Goal: Navigation & Orientation: Find specific page/section

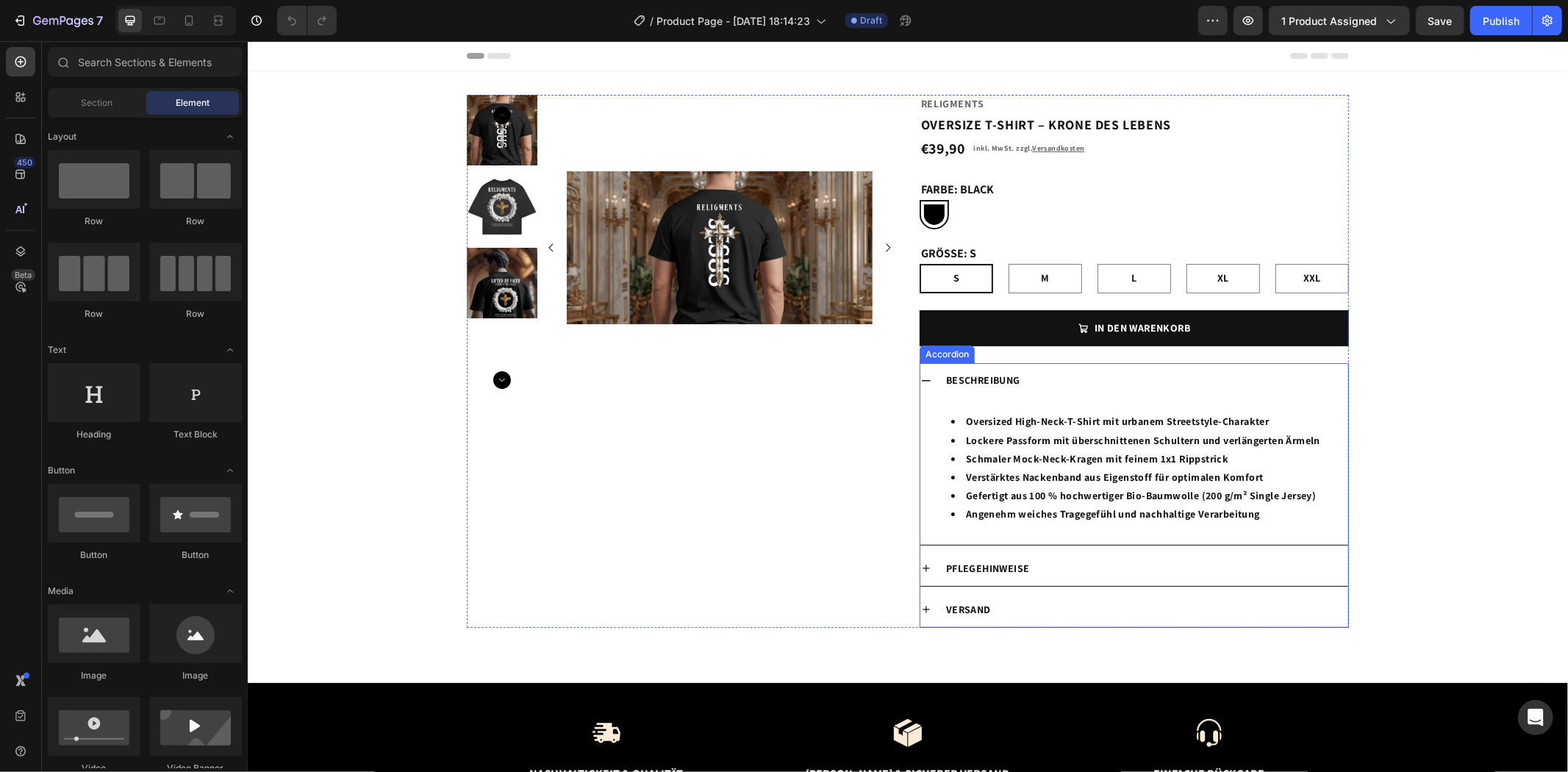
click at [920, 378] on icon at bounding box center [925, 380] width 11 height 11
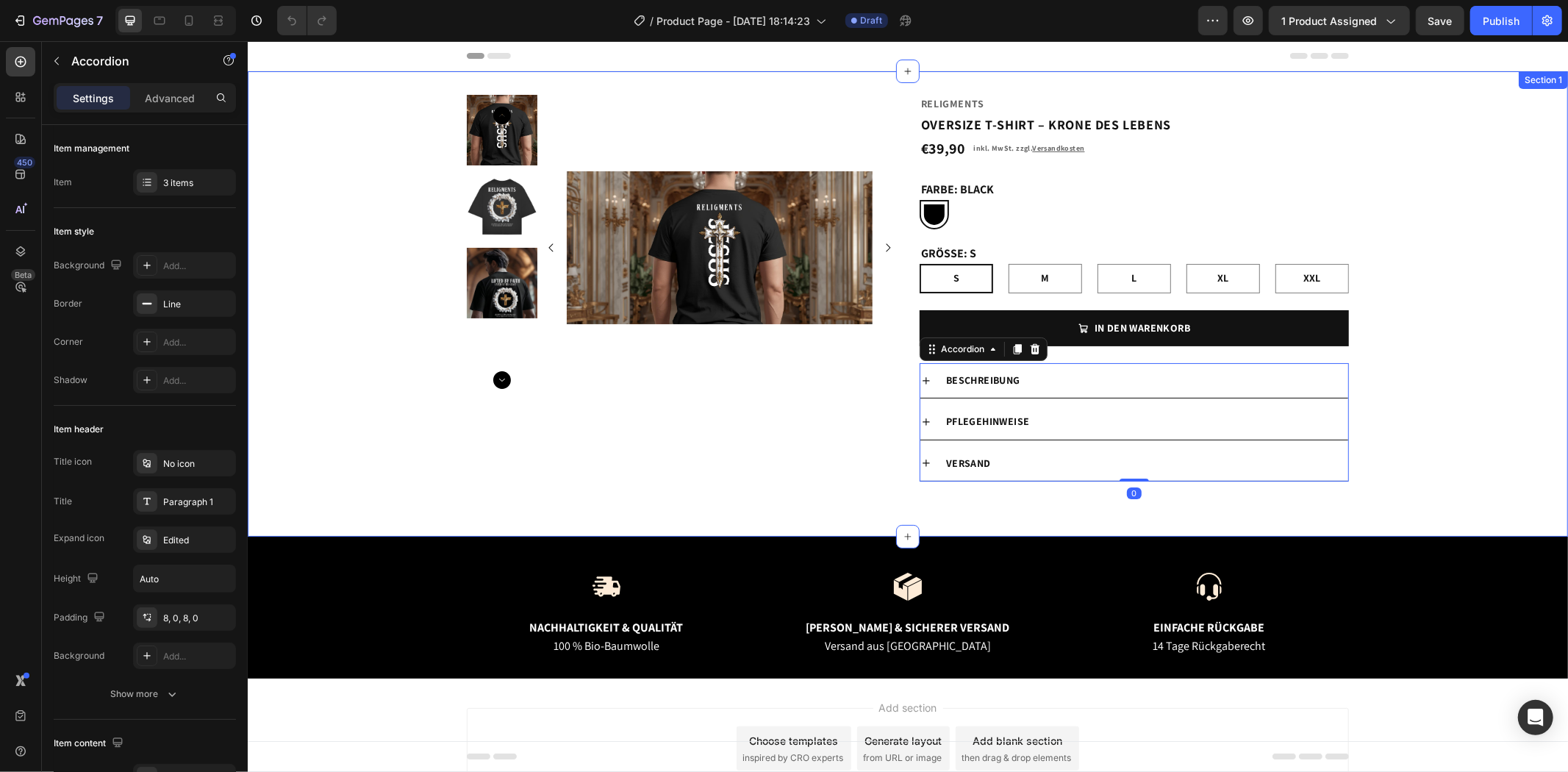
click at [1414, 415] on div "Product Images Religments Product Vendor OVERSIZE T-SHIRT – KRONE DES LEBENS Pr…" at bounding box center [906, 303] width 1320 height 419
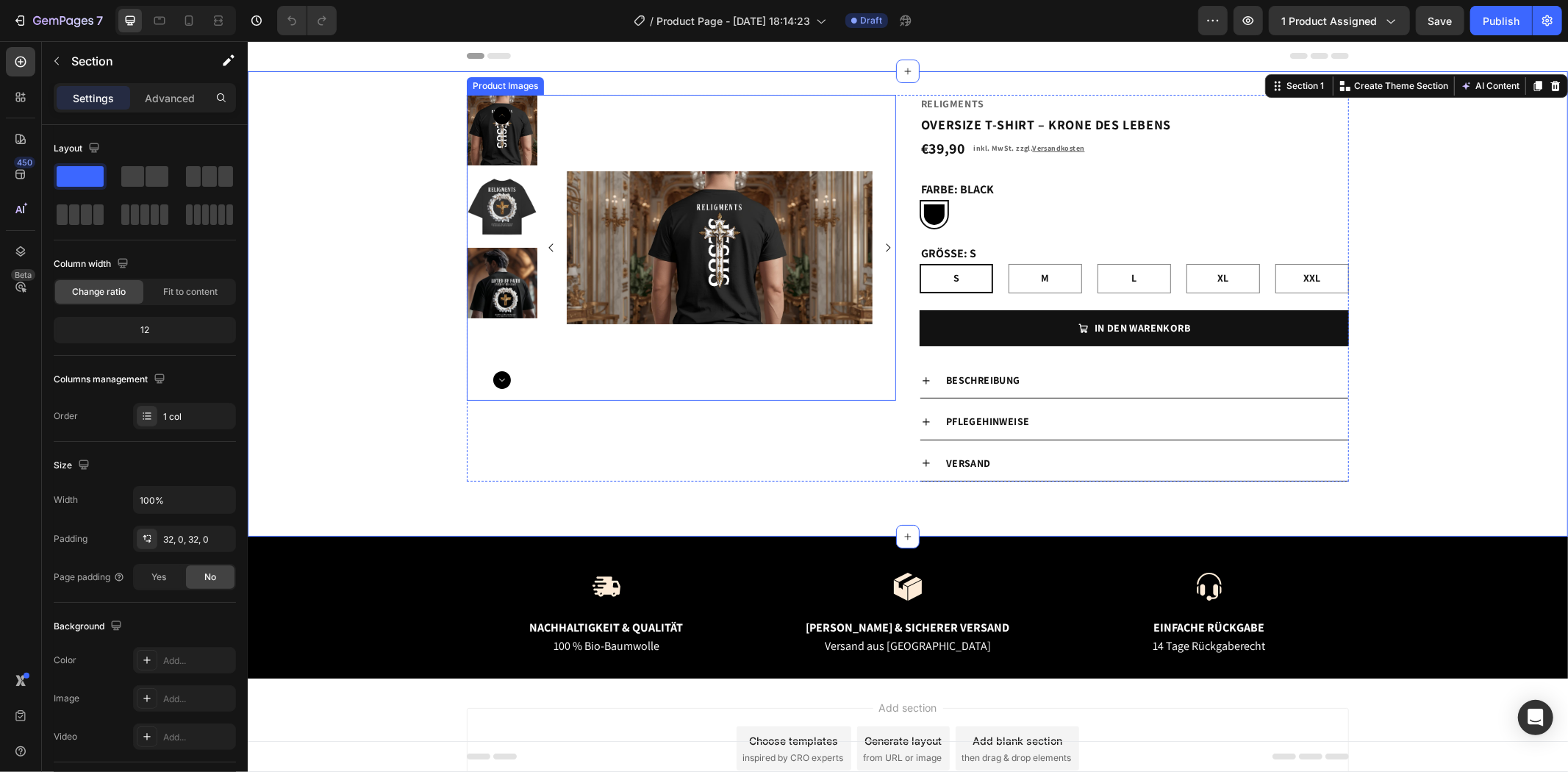
click at [505, 132] on img at bounding box center [501, 129] width 70 height 70
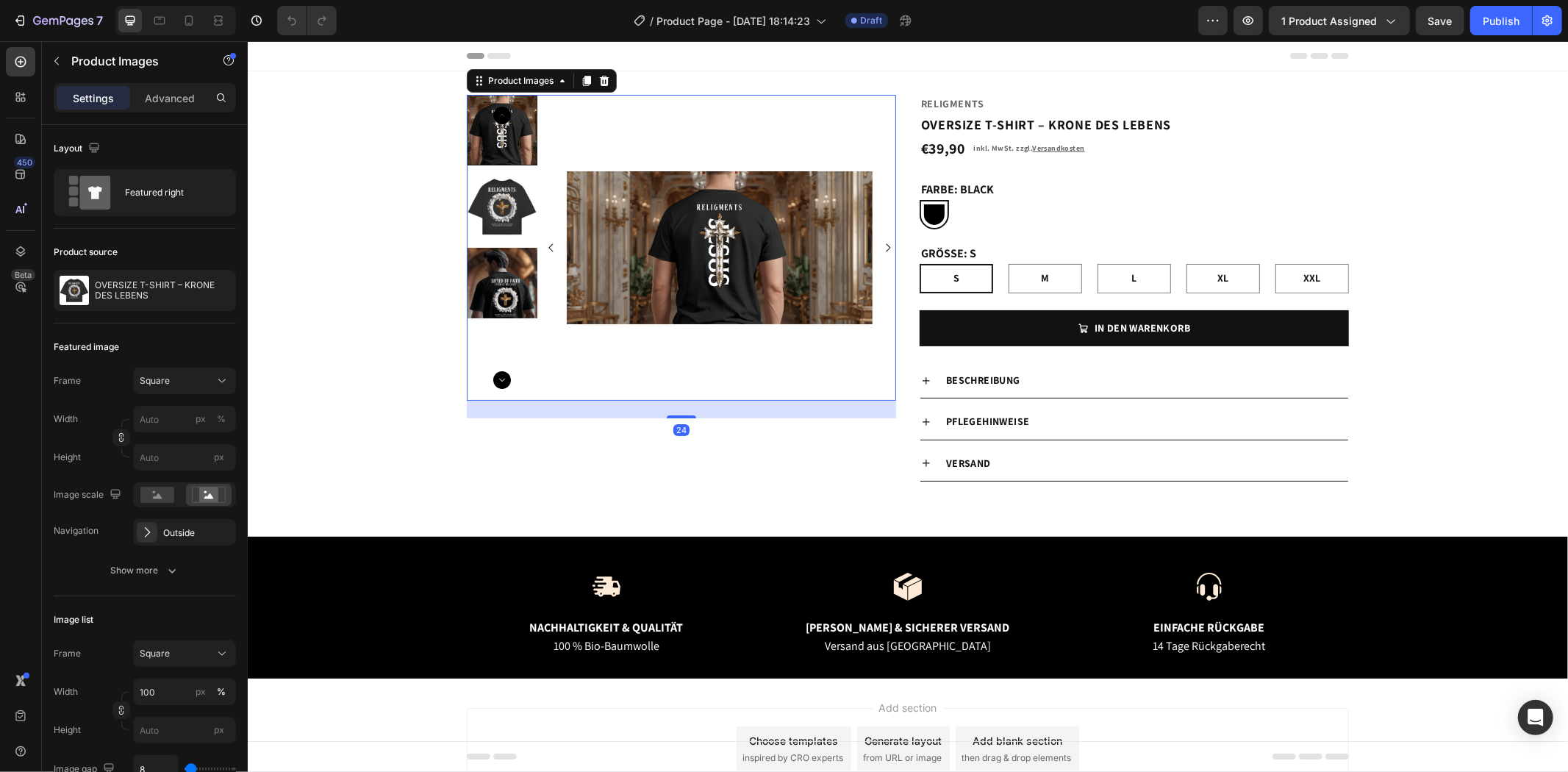
click at [503, 213] on img at bounding box center [501, 206] width 70 height 70
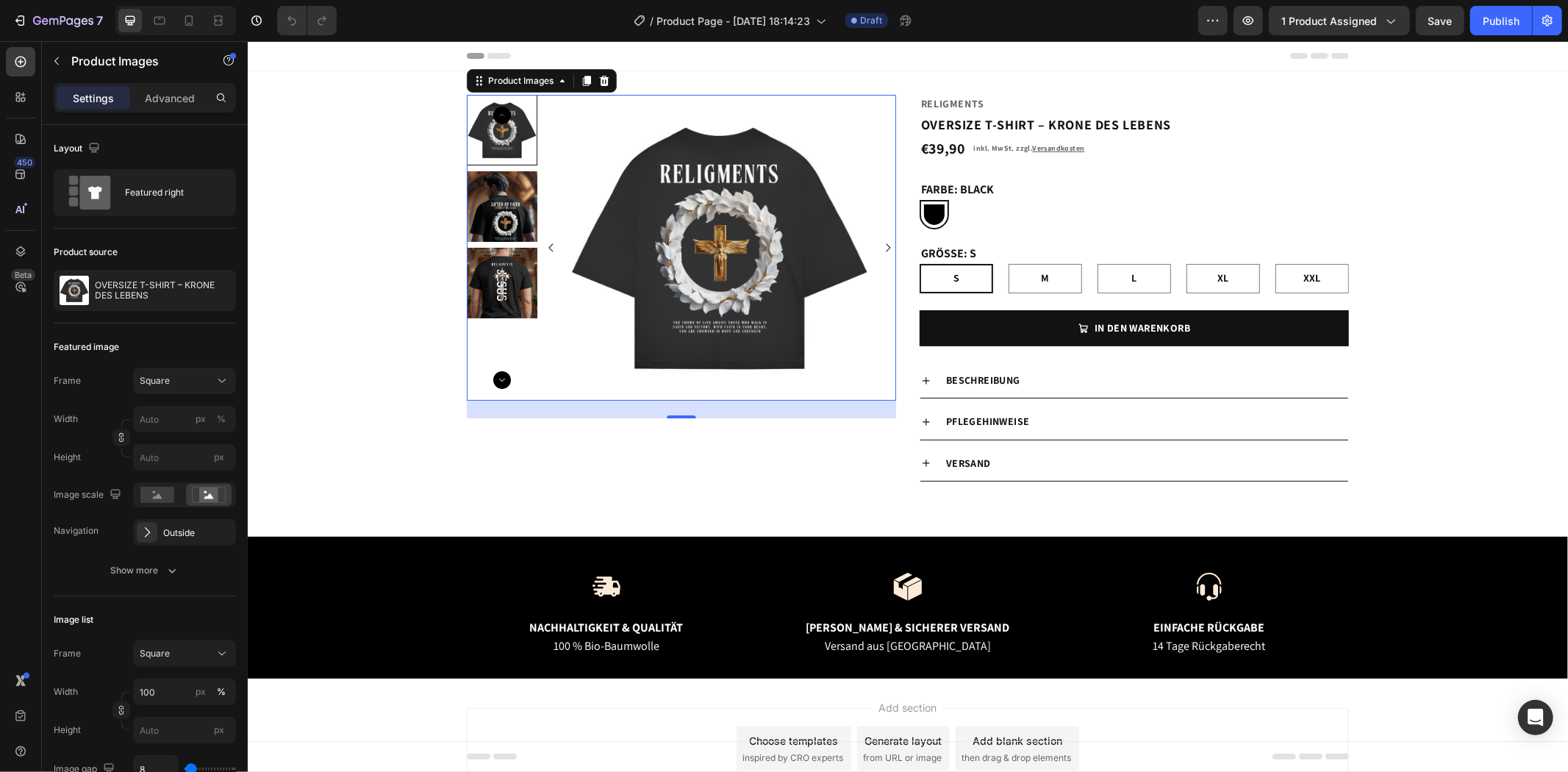
click at [500, 194] on img at bounding box center [501, 206] width 70 height 70
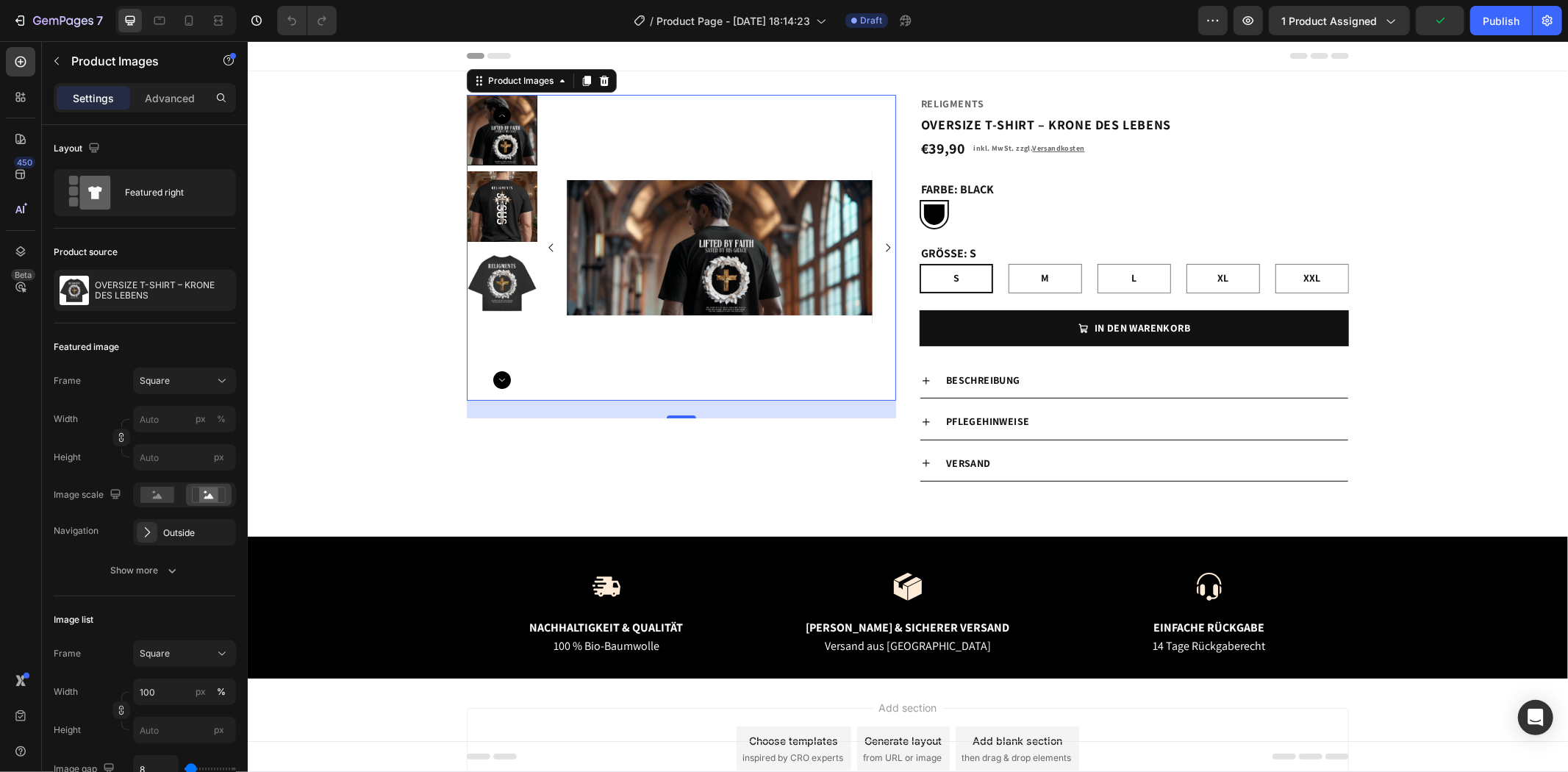
click at [708, 244] on img at bounding box center [719, 247] width 306 height 306
click at [164, 487] on rect at bounding box center [158, 495] width 34 height 16
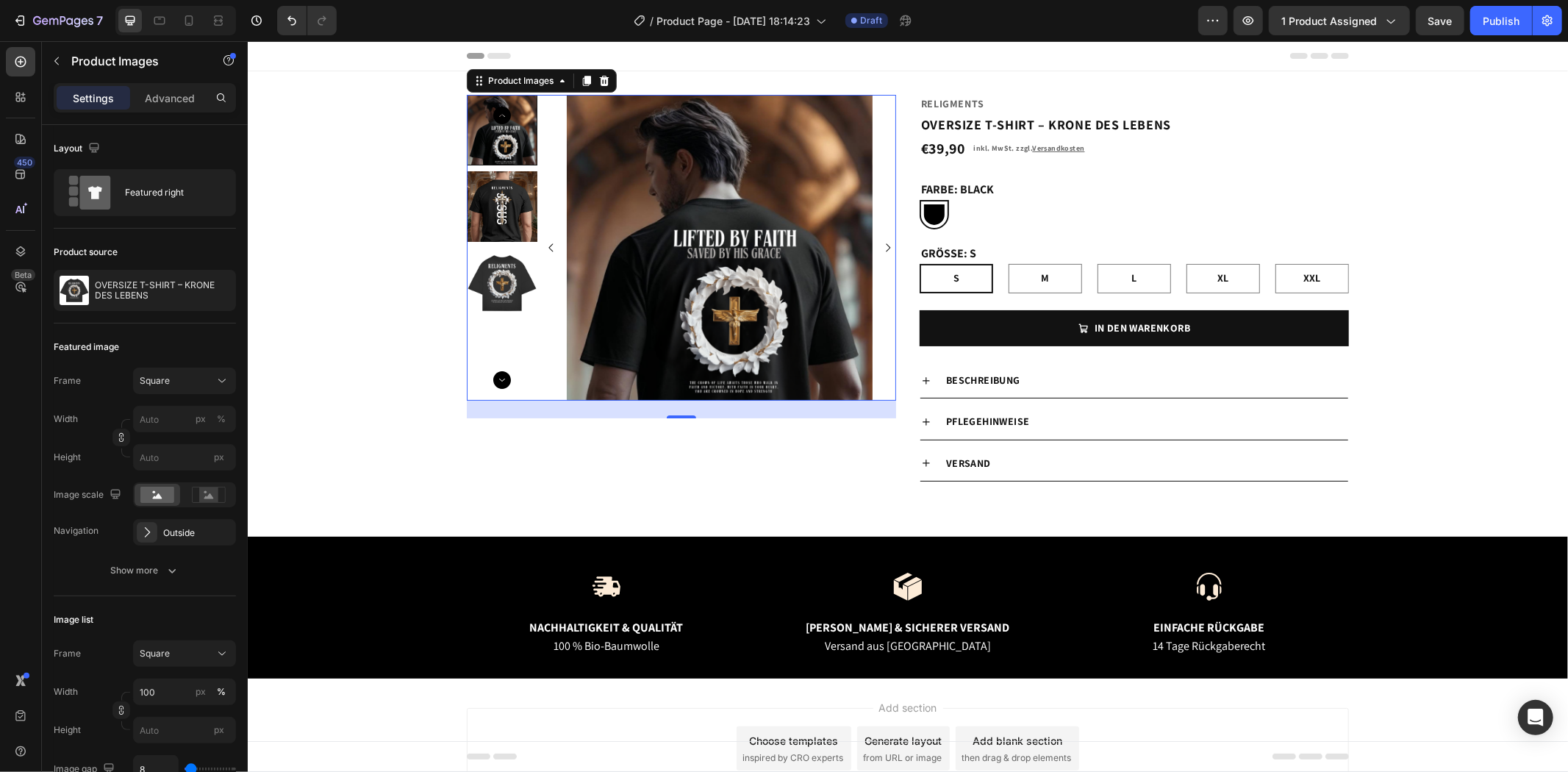
click at [496, 205] on img at bounding box center [501, 206] width 70 height 70
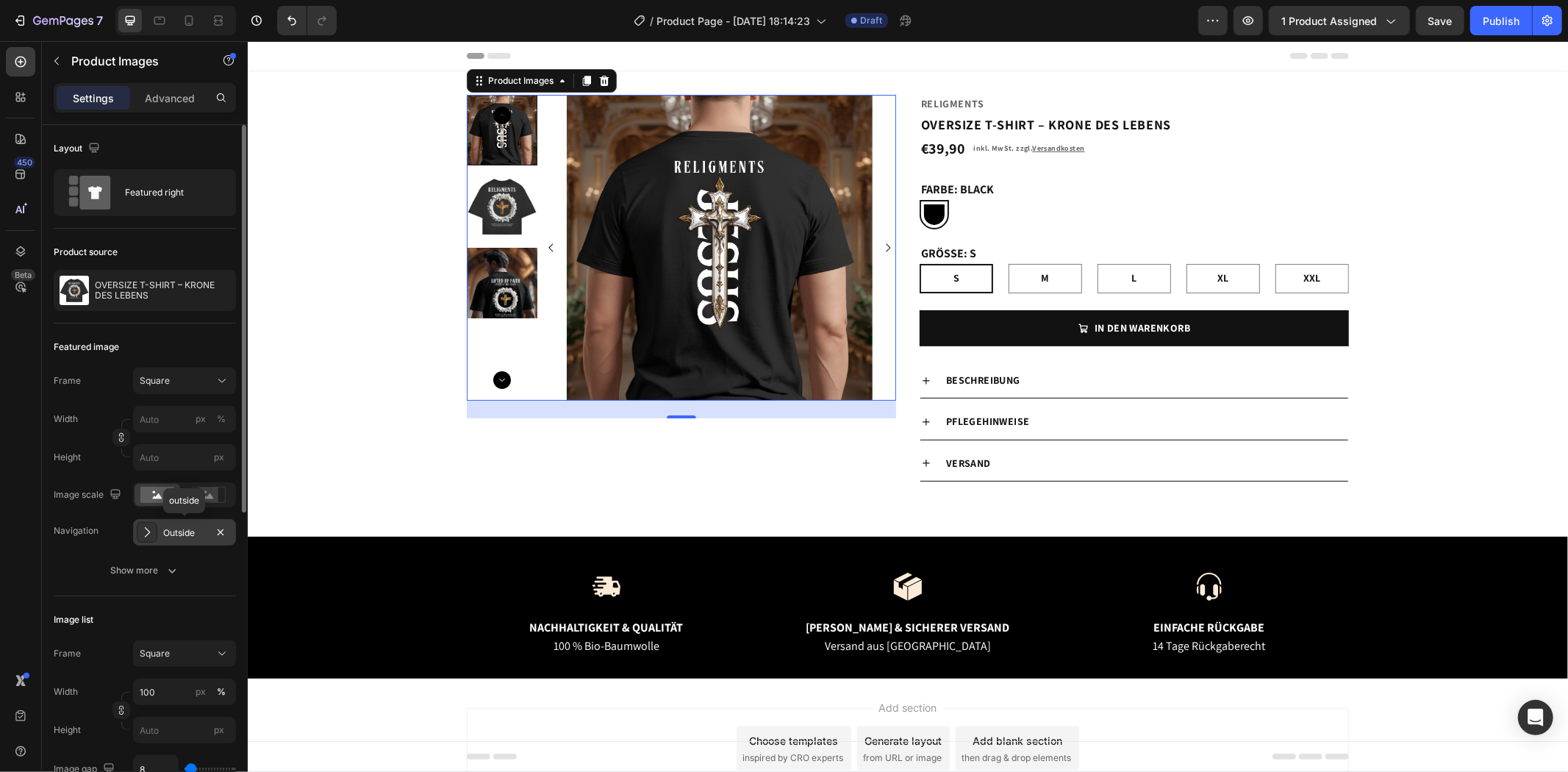
click at [166, 536] on div "Outside" at bounding box center [184, 533] width 43 height 13
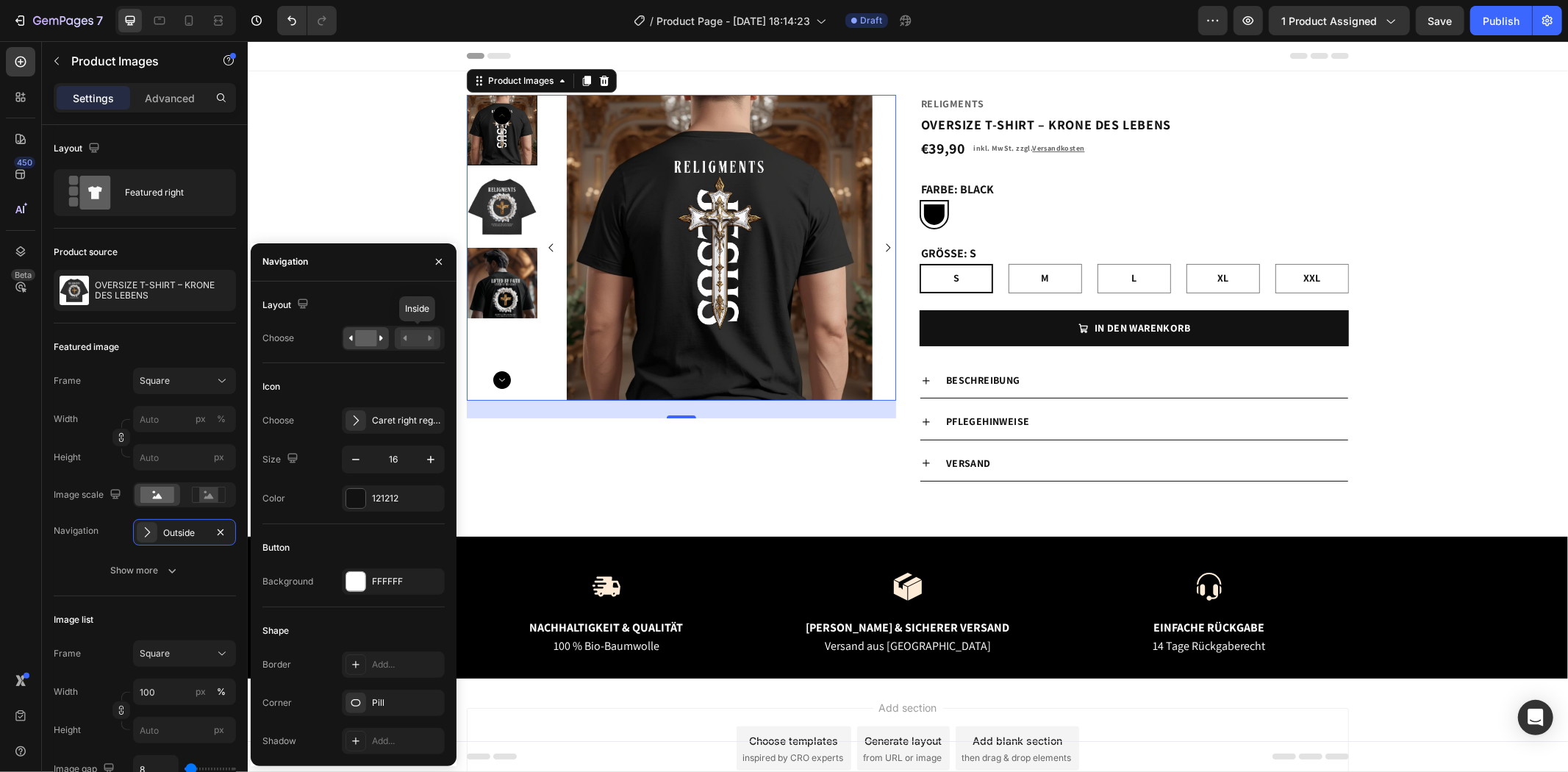
click at [429, 335] on icon at bounding box center [430, 337] width 4 height 5
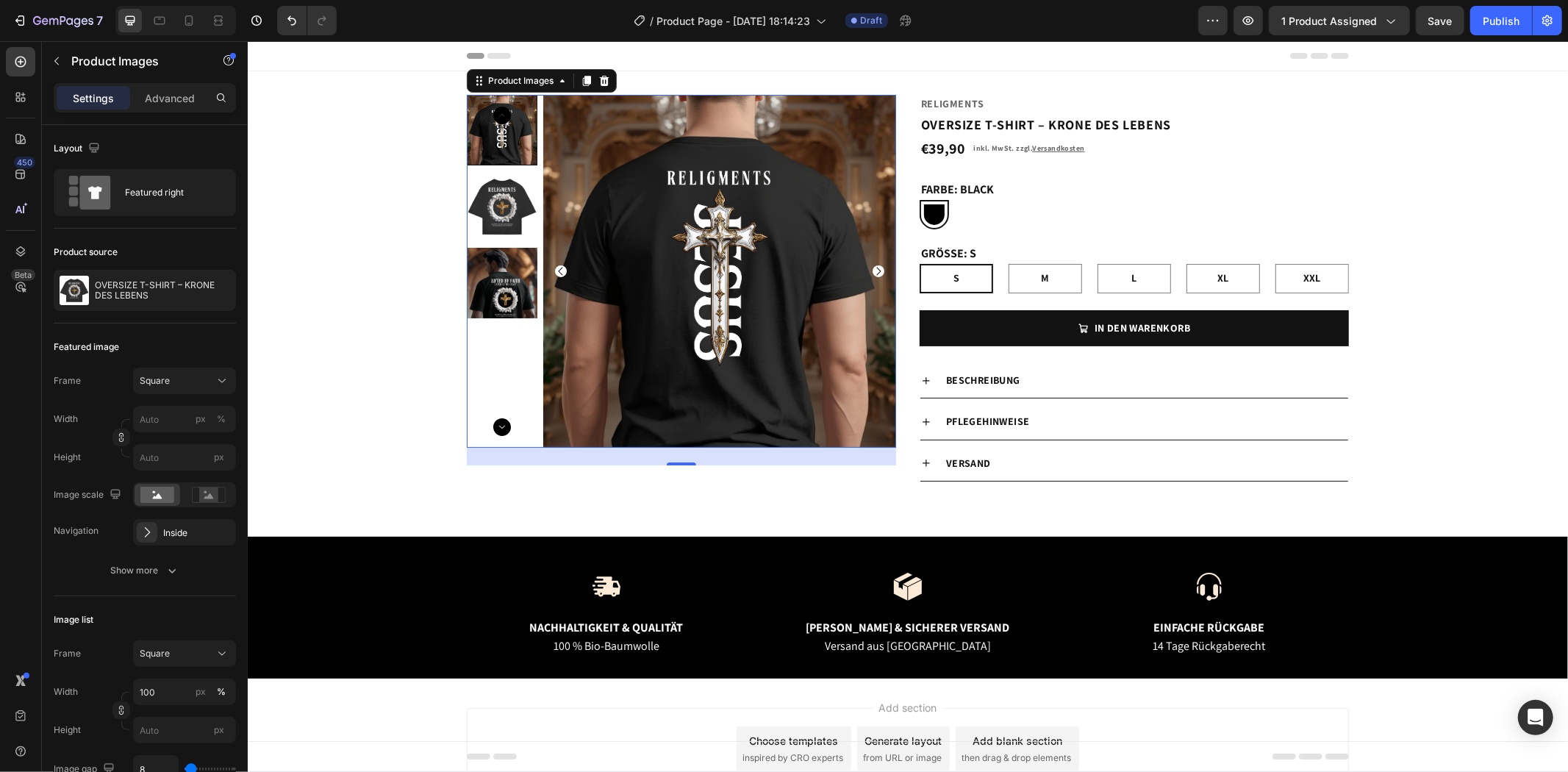
click at [497, 208] on img at bounding box center [501, 206] width 70 height 70
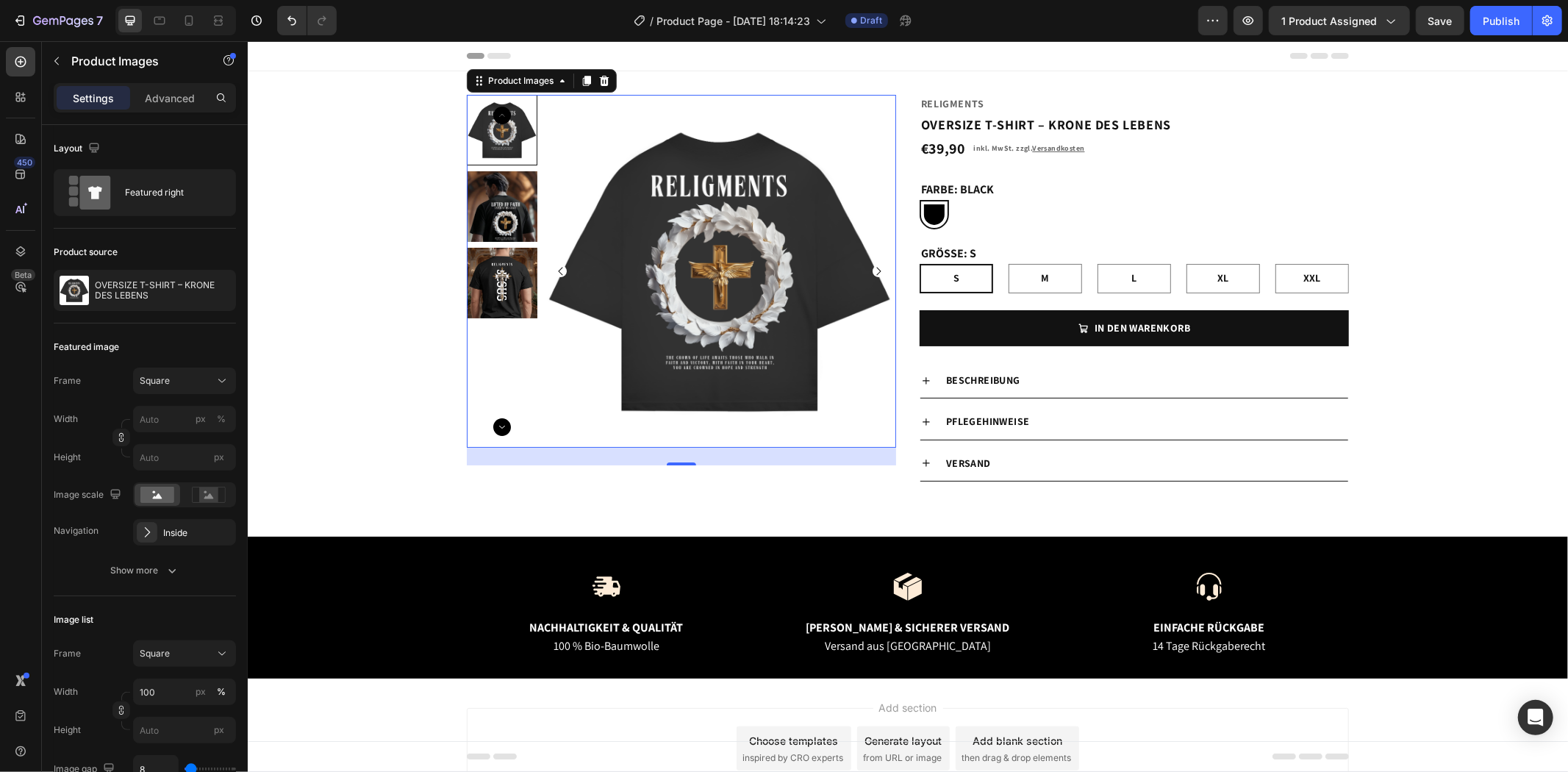
click at [488, 180] on img at bounding box center [501, 206] width 70 height 70
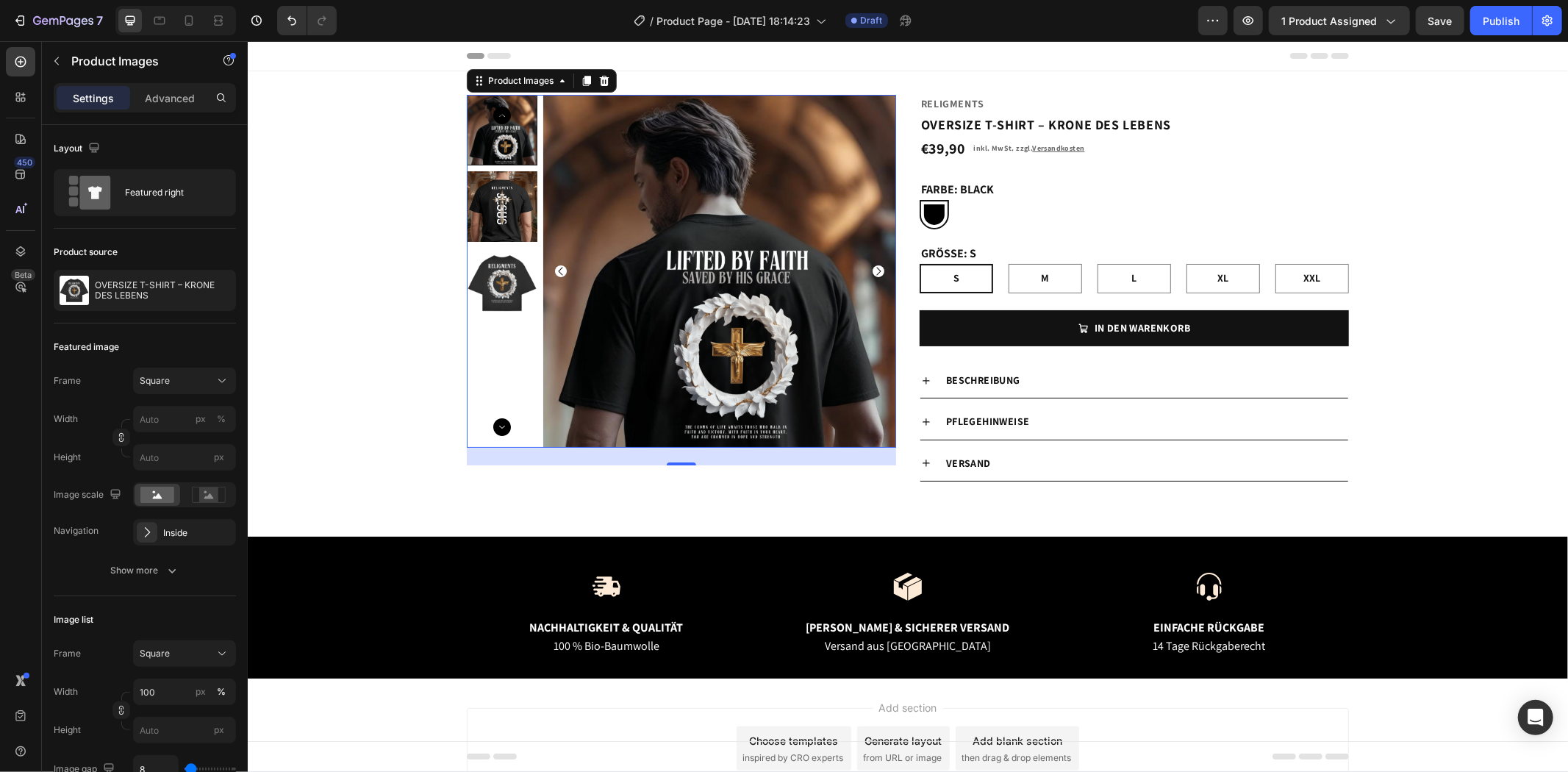
click at [496, 291] on img at bounding box center [501, 282] width 70 height 70
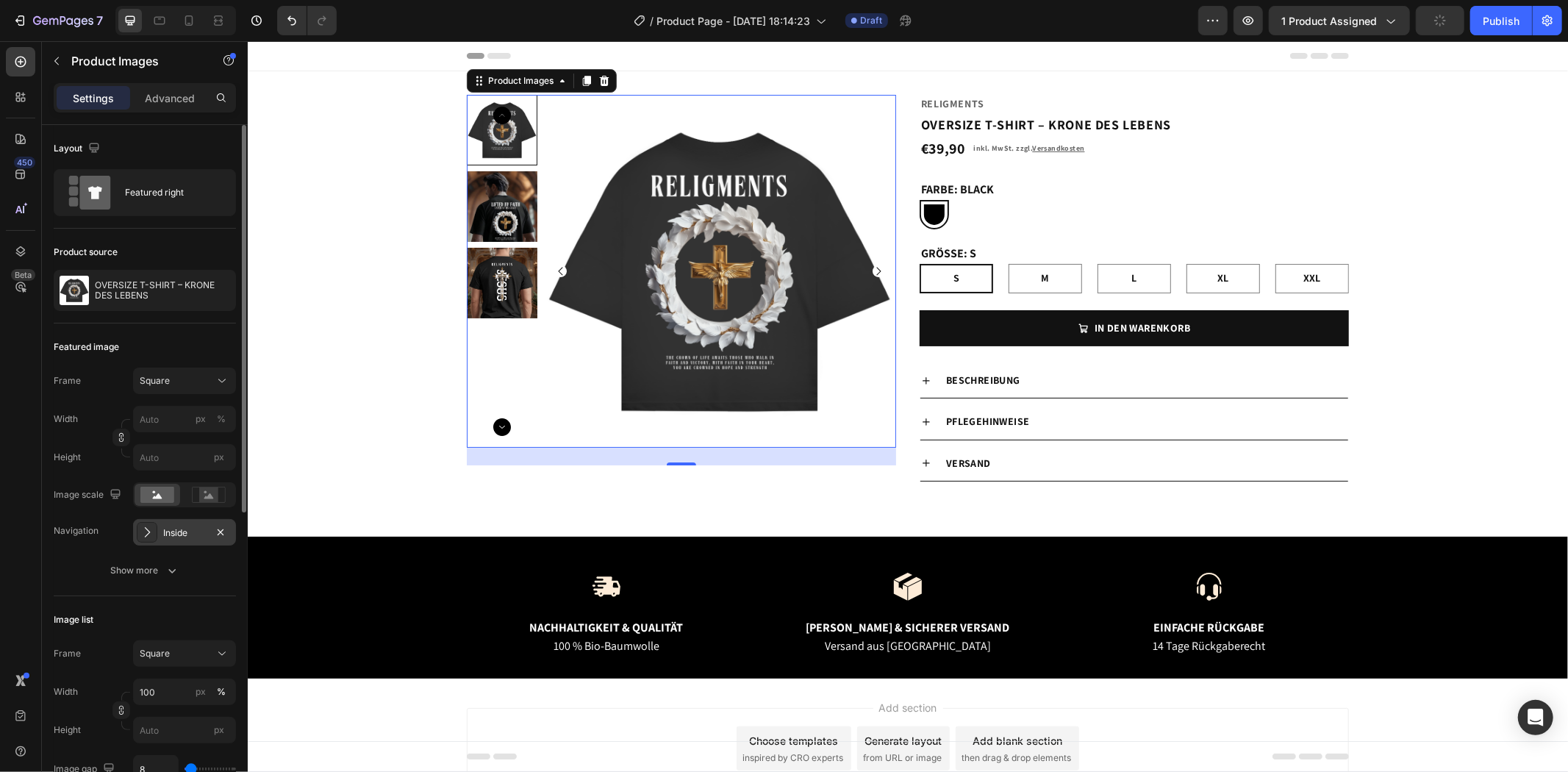
click at [189, 539] on div "Inside" at bounding box center [184, 533] width 43 height 13
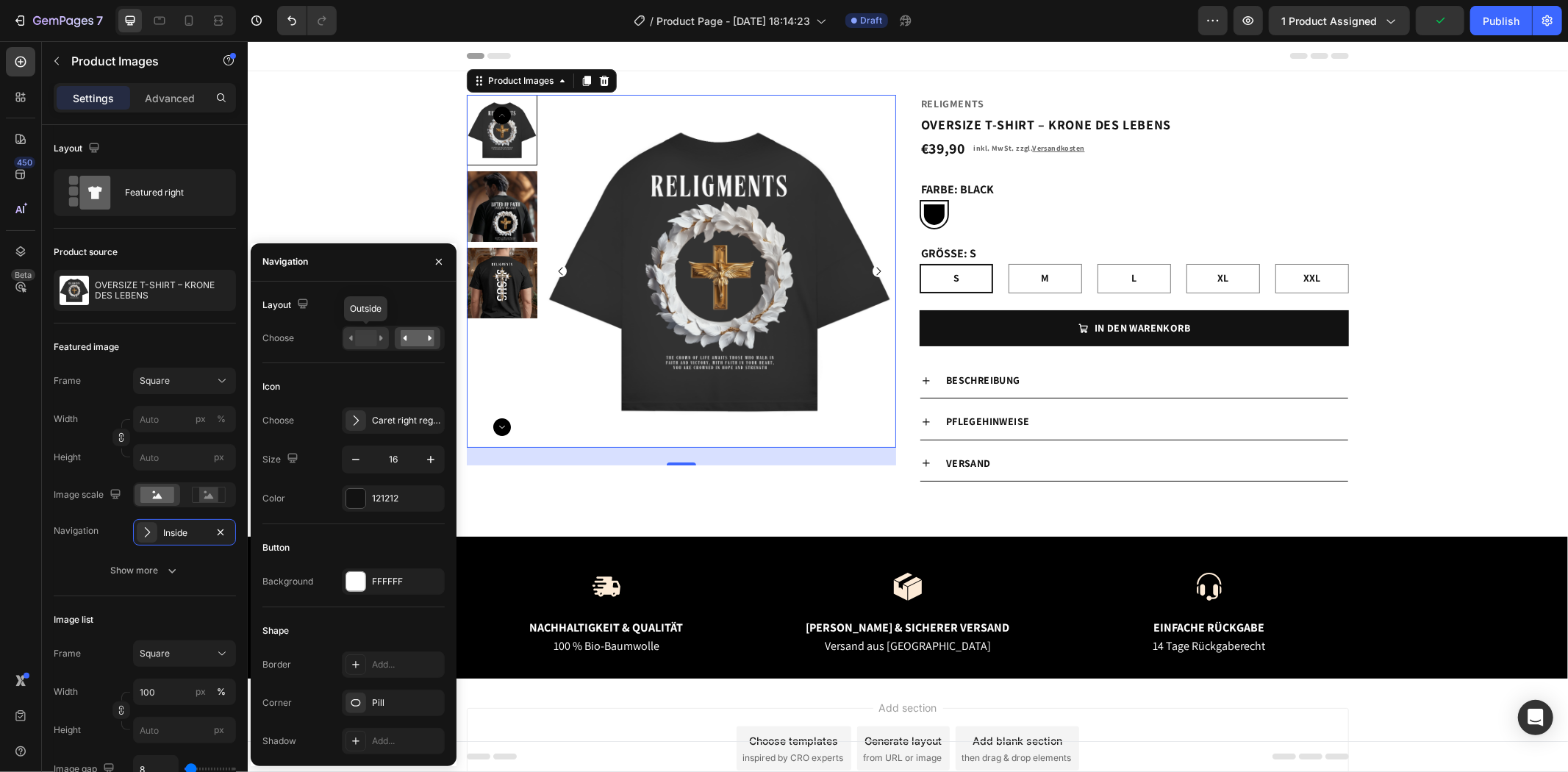
click at [365, 340] on rect at bounding box center [365, 338] width 21 height 16
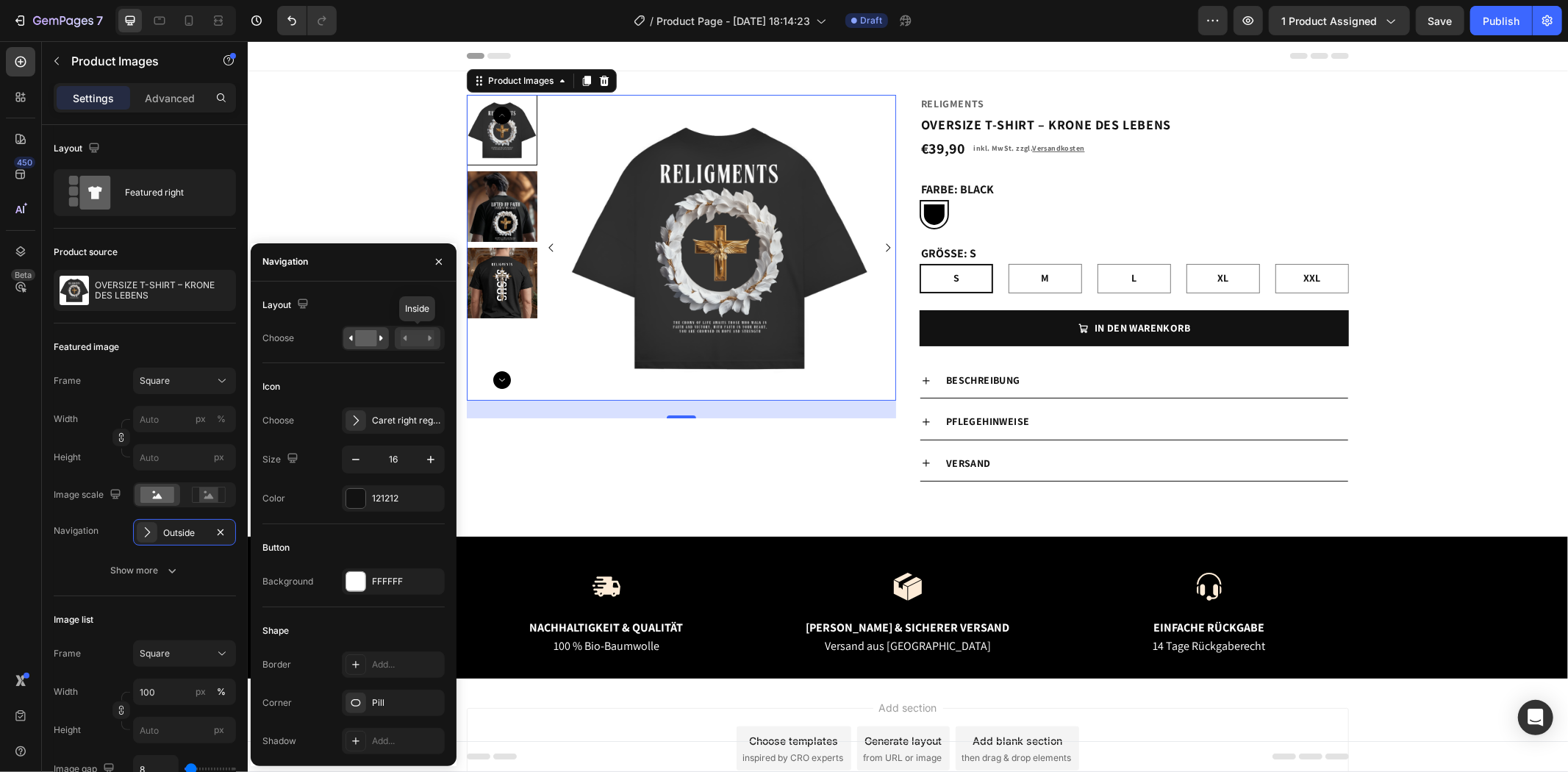
click at [407, 334] on rect at bounding box center [418, 338] width 34 height 16
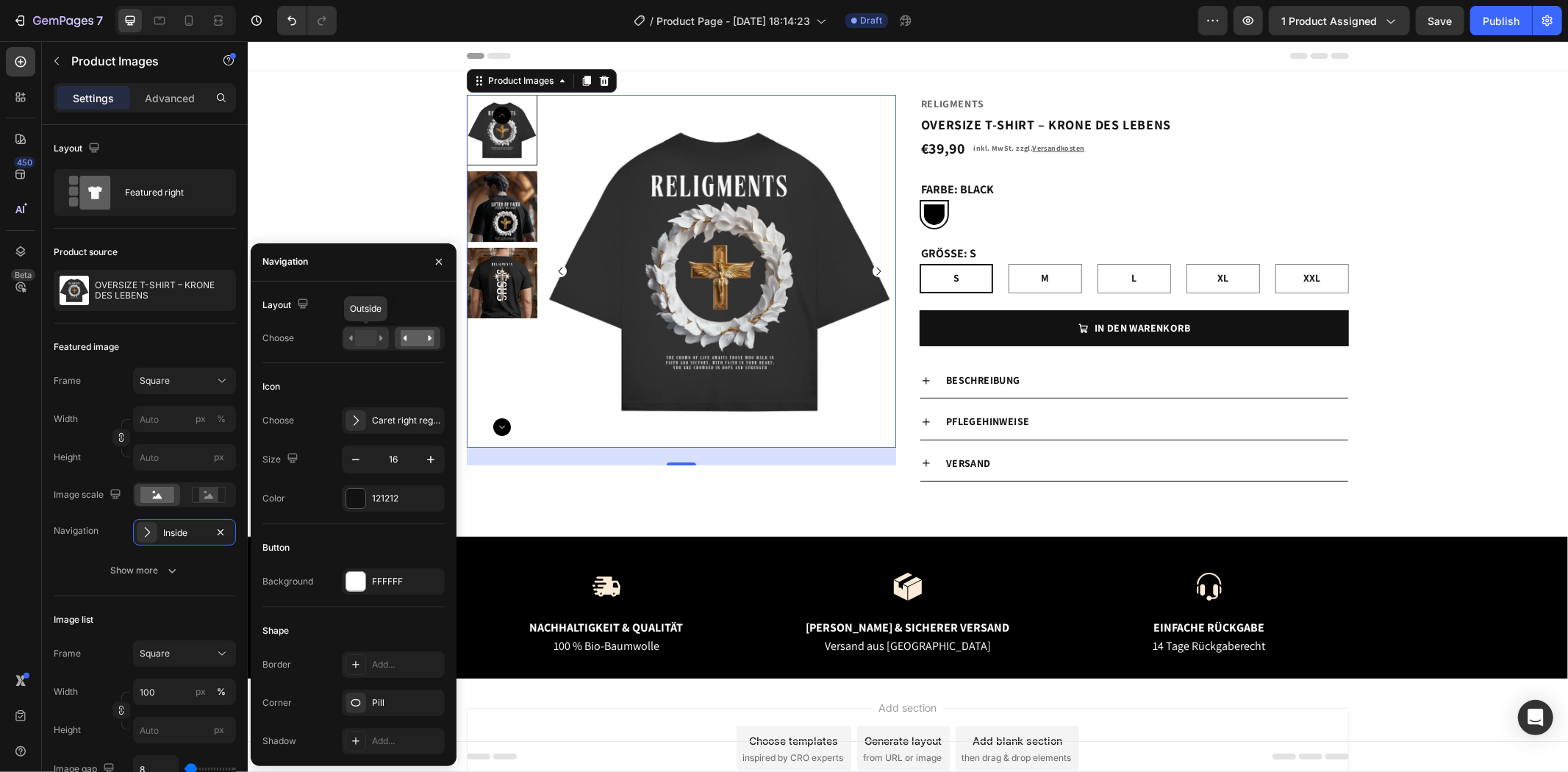
click at [376, 333] on rect at bounding box center [365, 338] width 21 height 16
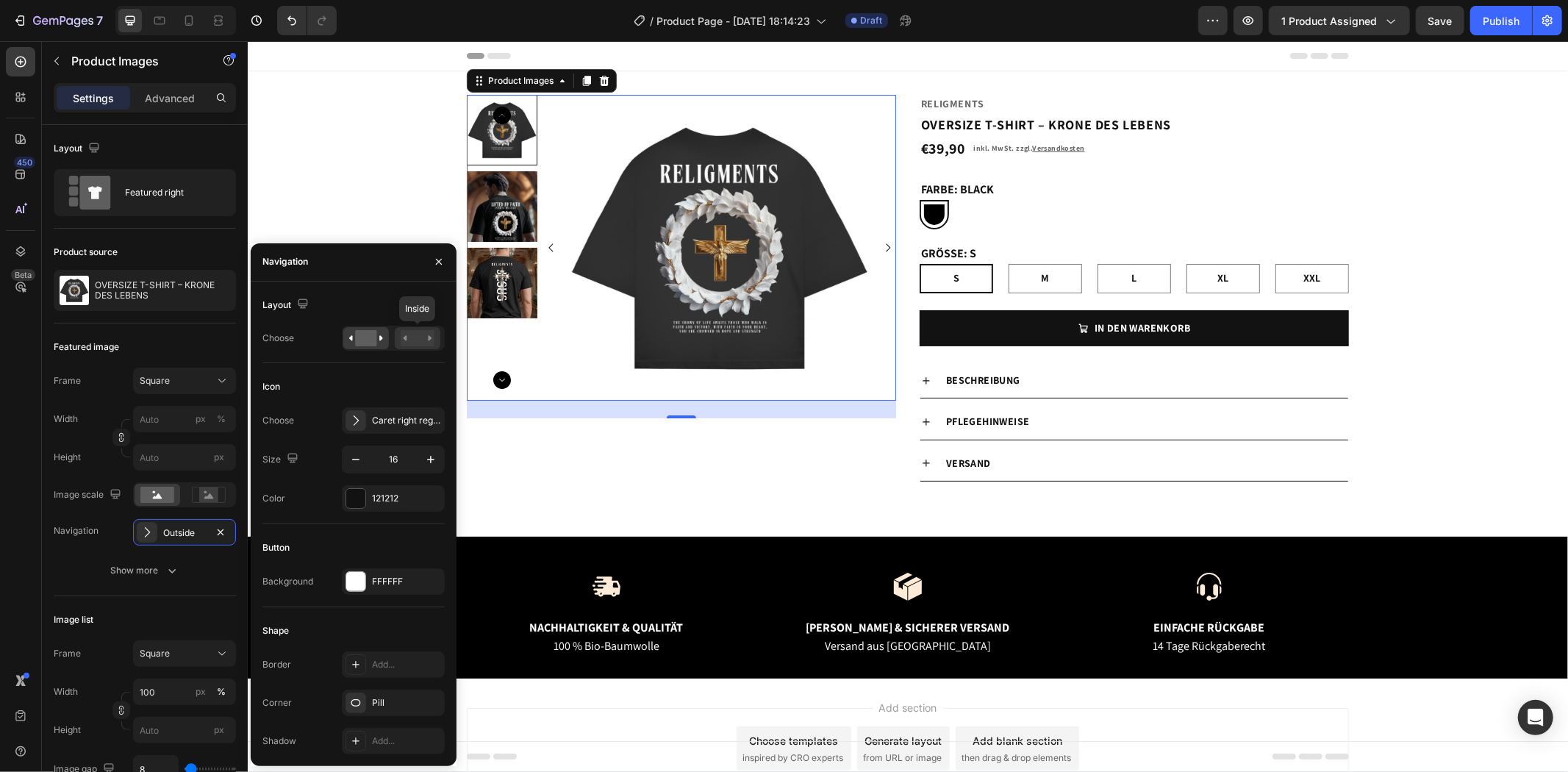
click at [410, 333] on rect at bounding box center [418, 338] width 34 height 16
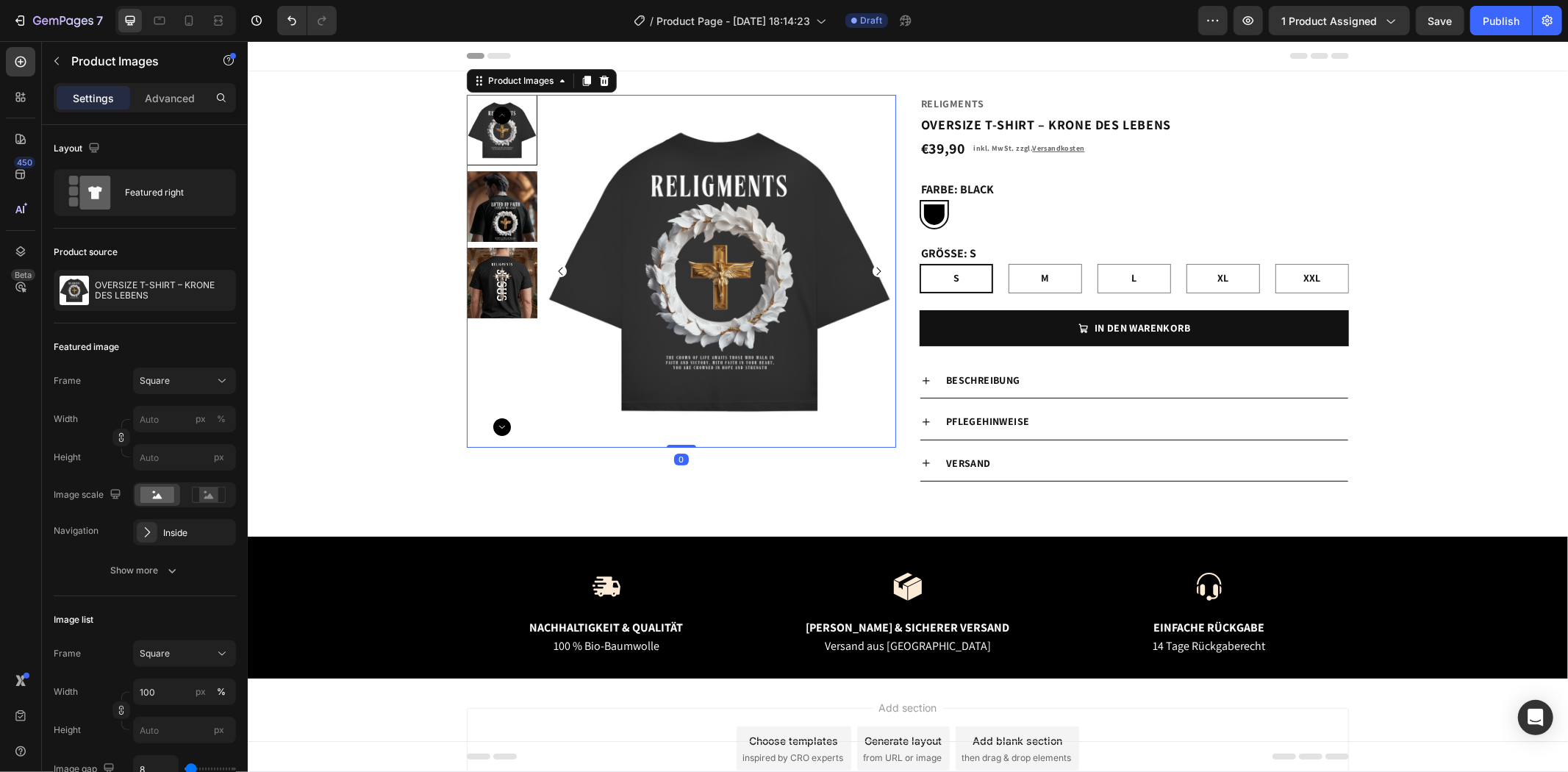
drag, startPoint x: 679, startPoint y: 462, endPoint x: 695, endPoint y: 460, distance: 16.1
click at [689, 435] on div "Product Images 0" at bounding box center [681, 271] width 429 height 353
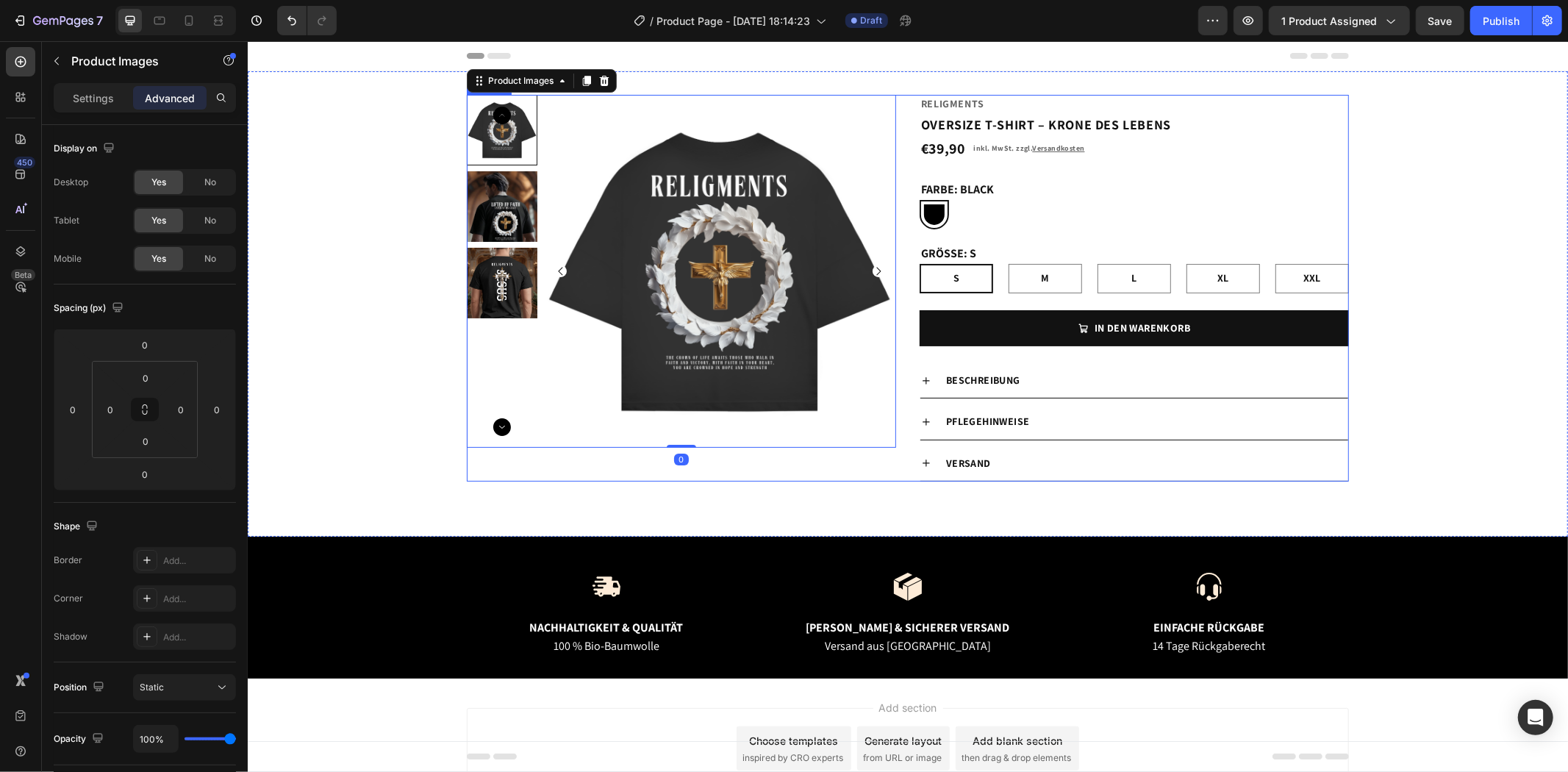
click at [854, 480] on div "Product Images 0" at bounding box center [681, 287] width 429 height 386
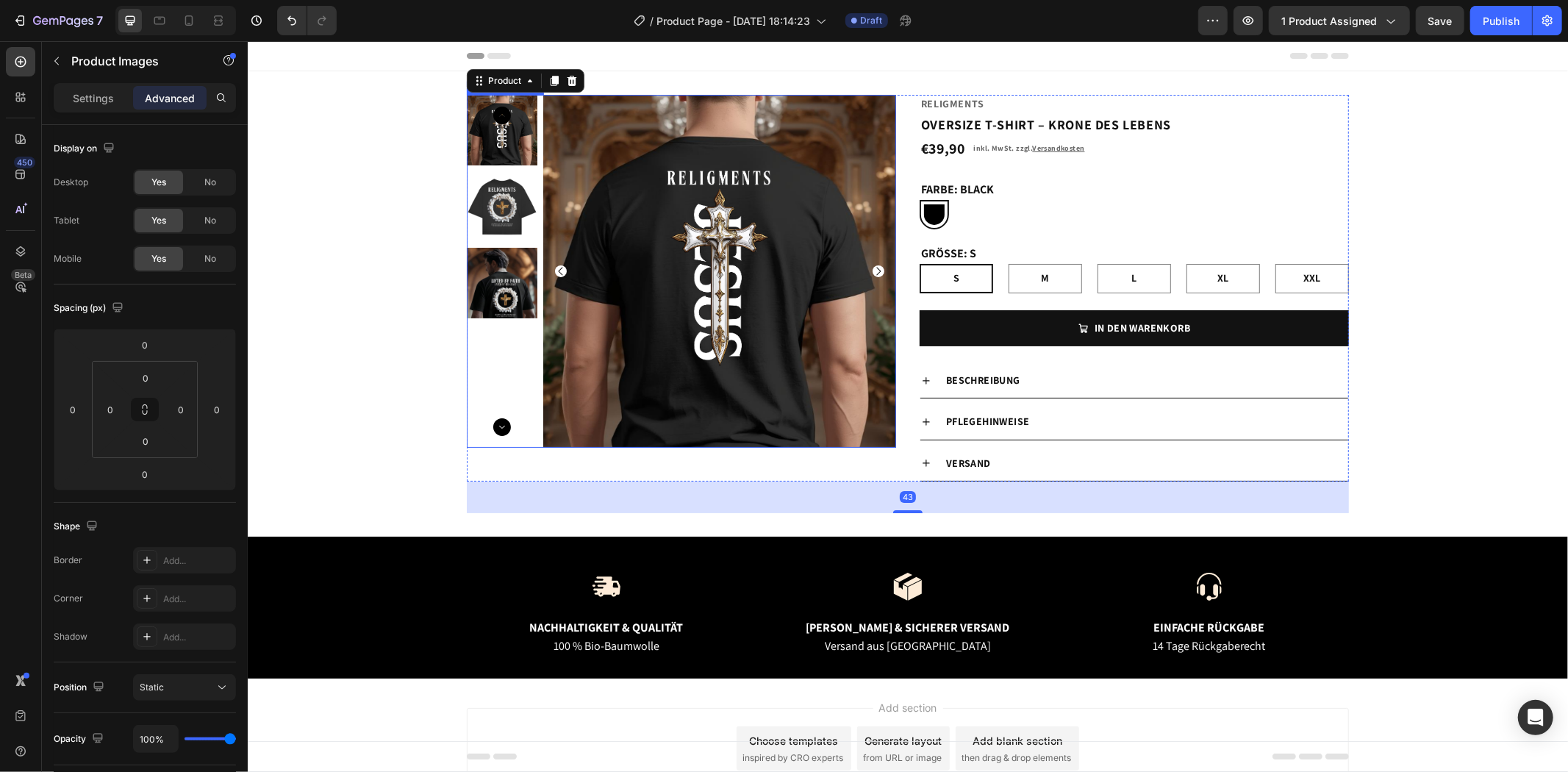
click at [875, 270] on icon "Carousel Next Arrow" at bounding box center [877, 271] width 11 height 11
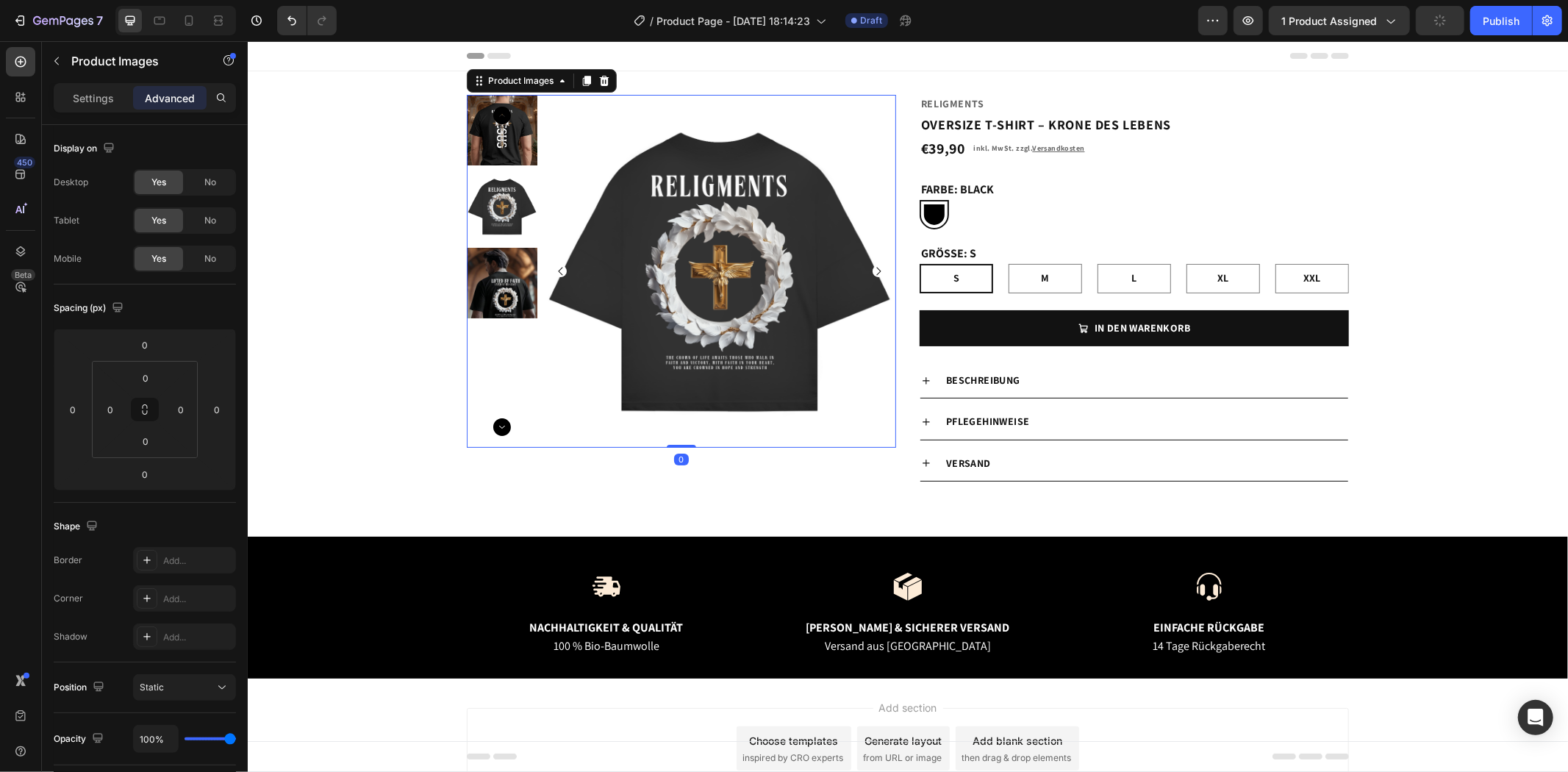
click at [875, 270] on icon "Carousel Next Arrow" at bounding box center [877, 271] width 11 height 11
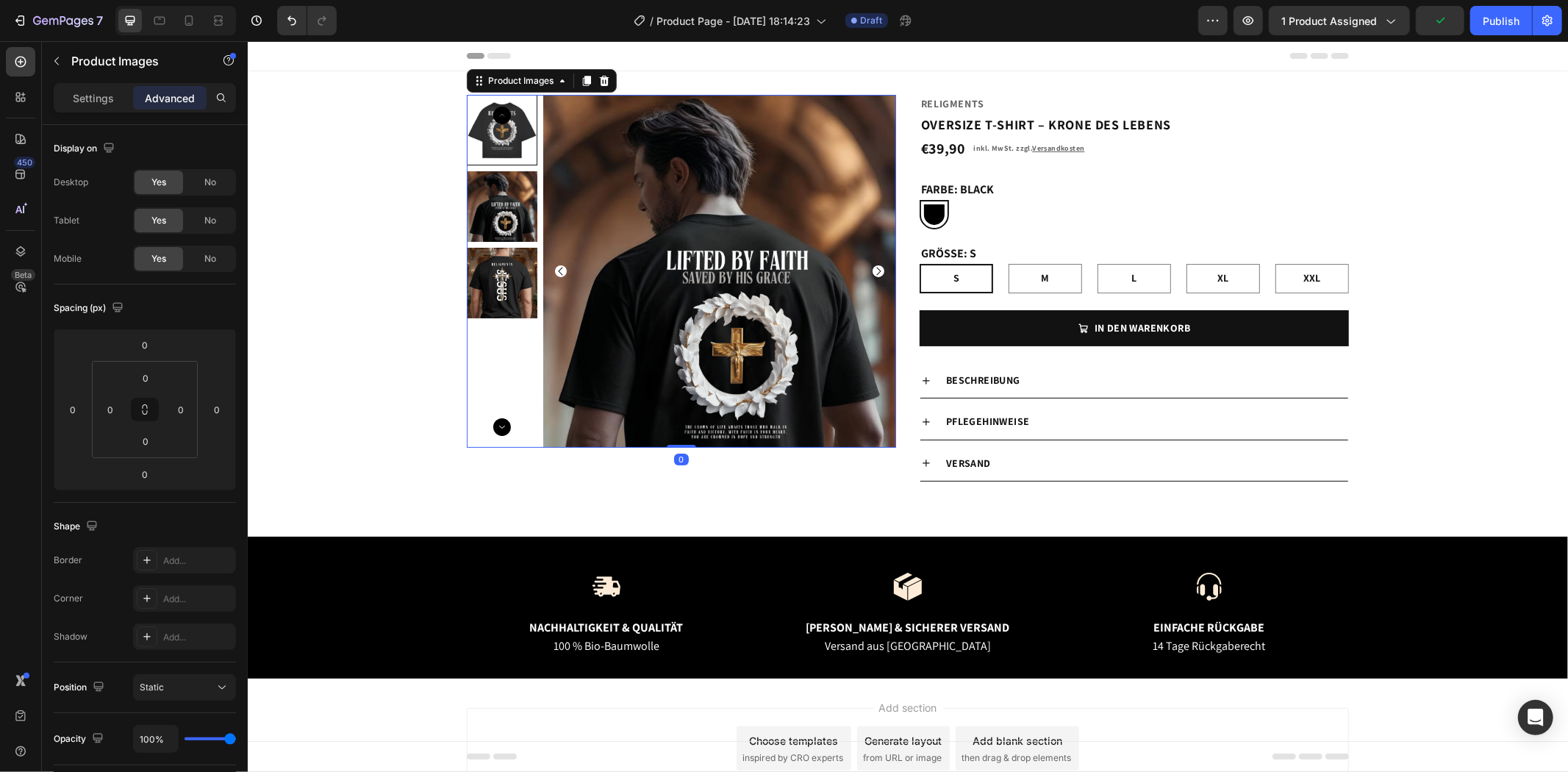
click at [875, 270] on icon "Carousel Next Arrow" at bounding box center [877, 271] width 11 height 11
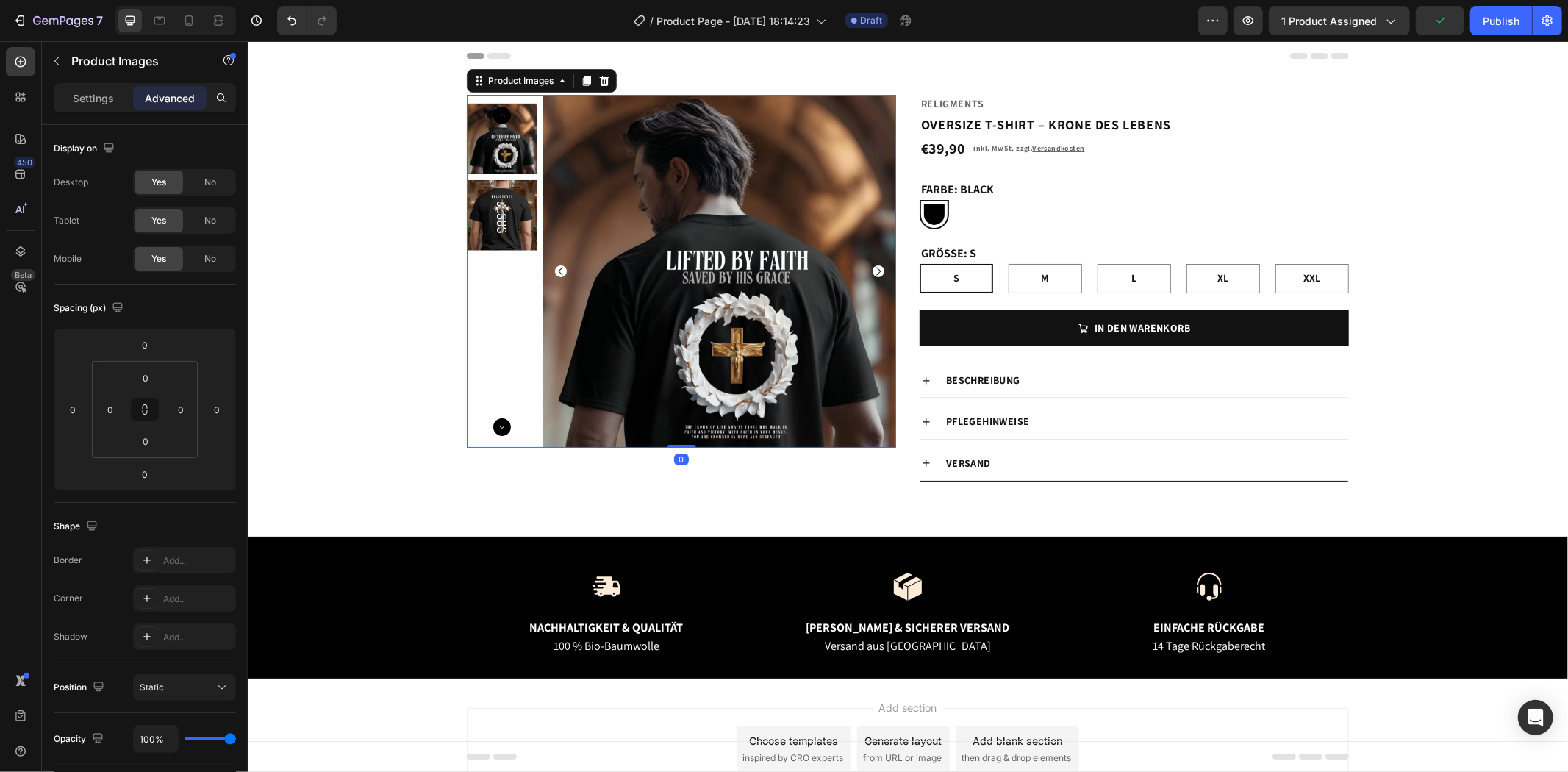
click at [877, 269] on icon "Carousel Next Arrow" at bounding box center [877, 271] width 11 height 11
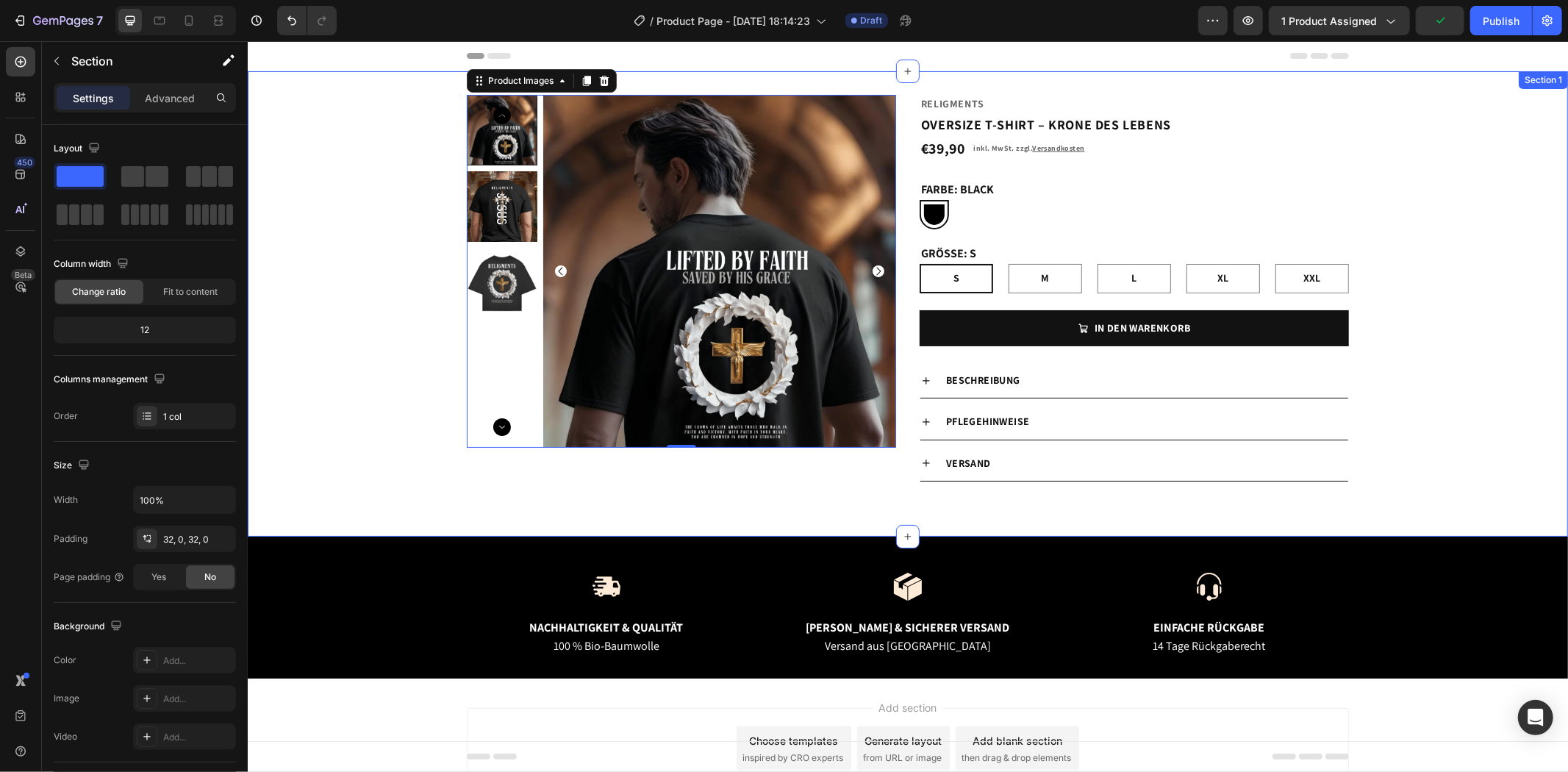
click at [337, 310] on div "Product Images 0 Religments Product Vendor OVERSIZE T-SHIRT – KRONE DES LEBENS …" at bounding box center [906, 303] width 1320 height 419
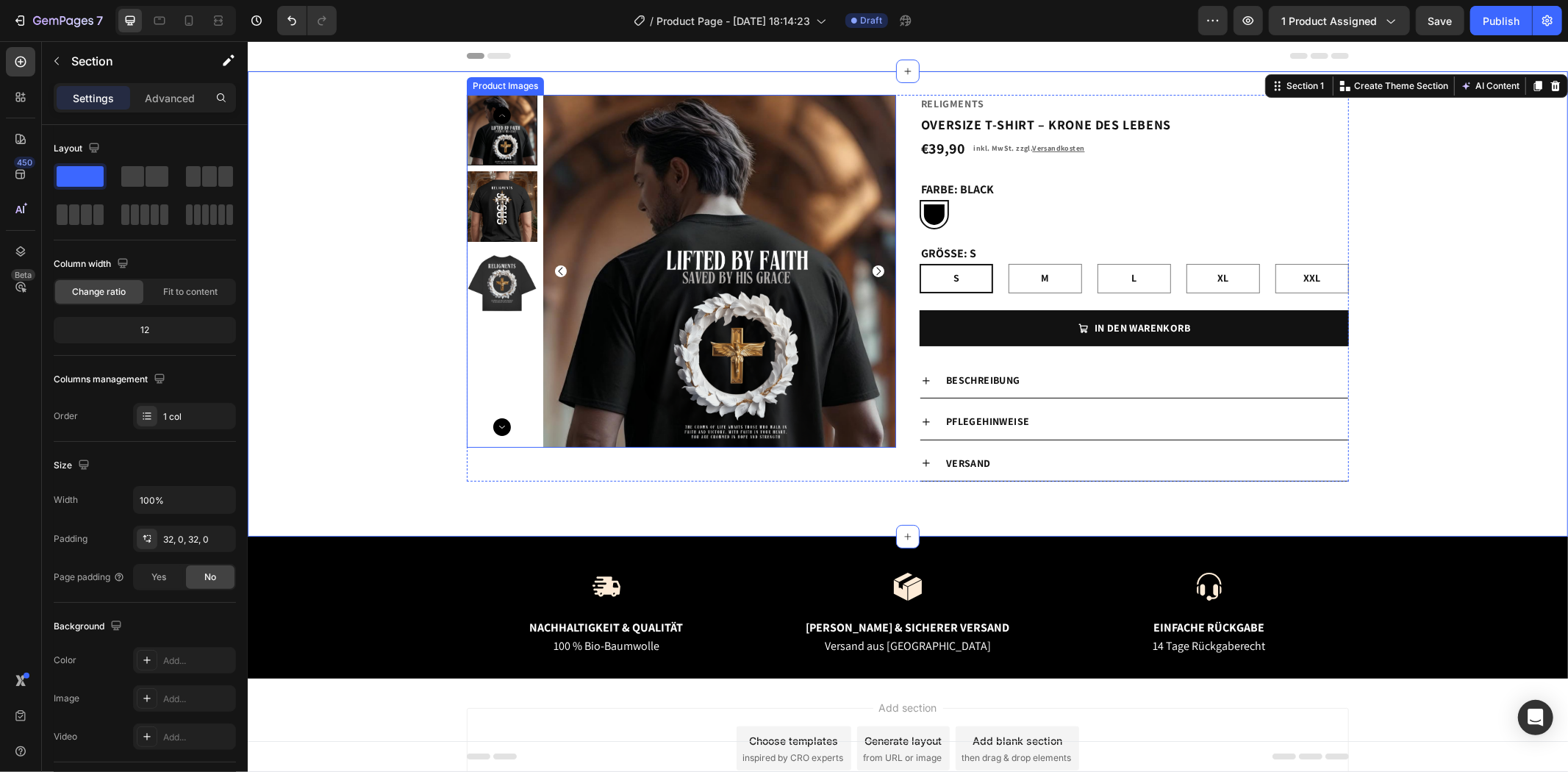
click at [495, 267] on img at bounding box center [501, 282] width 70 height 70
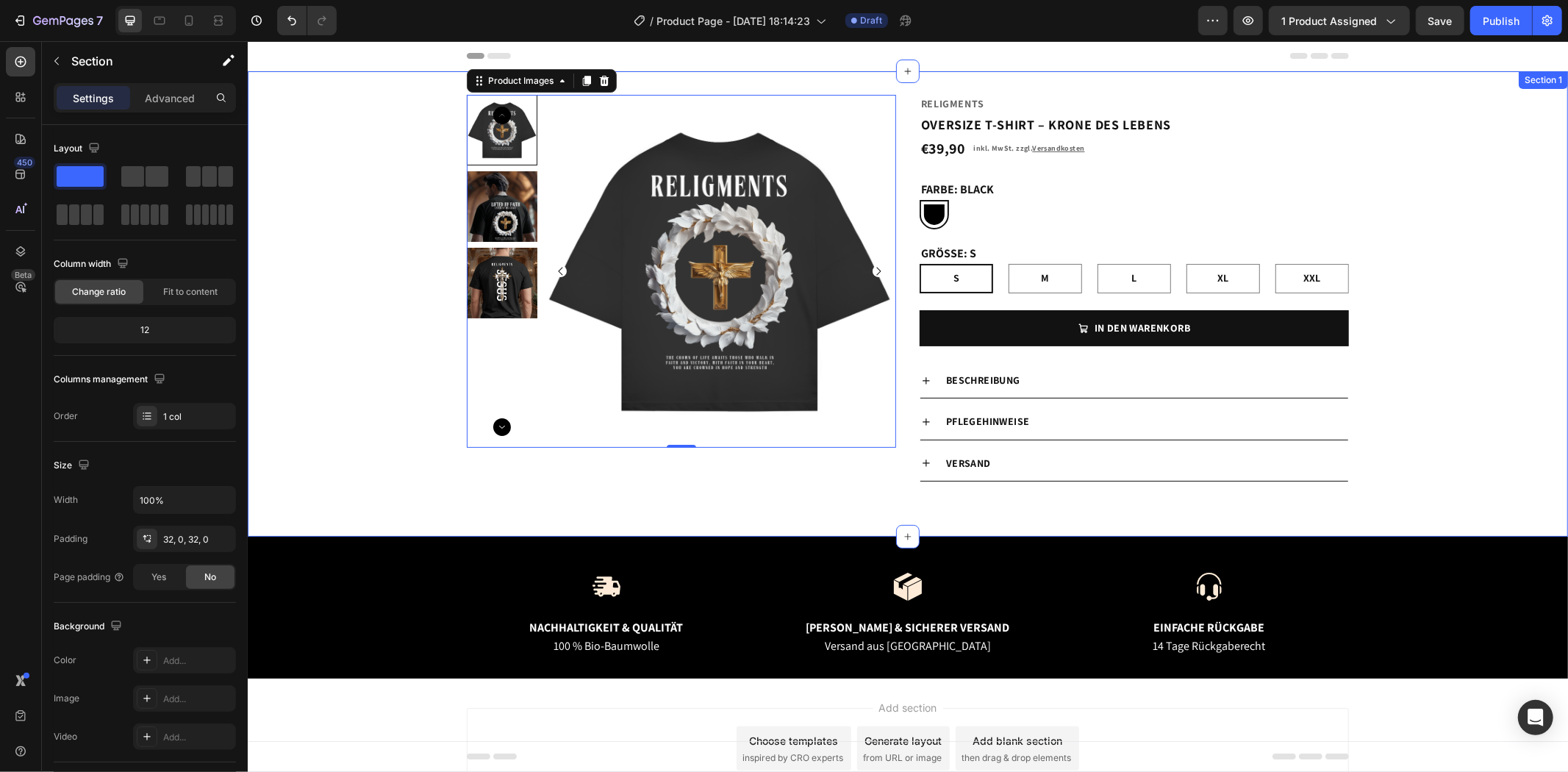
click at [1364, 173] on div "Product Images 0 Religments Product Vendor OVERSIZE T-SHIRT – KRONE DES LEBENS …" at bounding box center [906, 303] width 1320 height 419
